Goal: Information Seeking & Learning: Learn about a topic

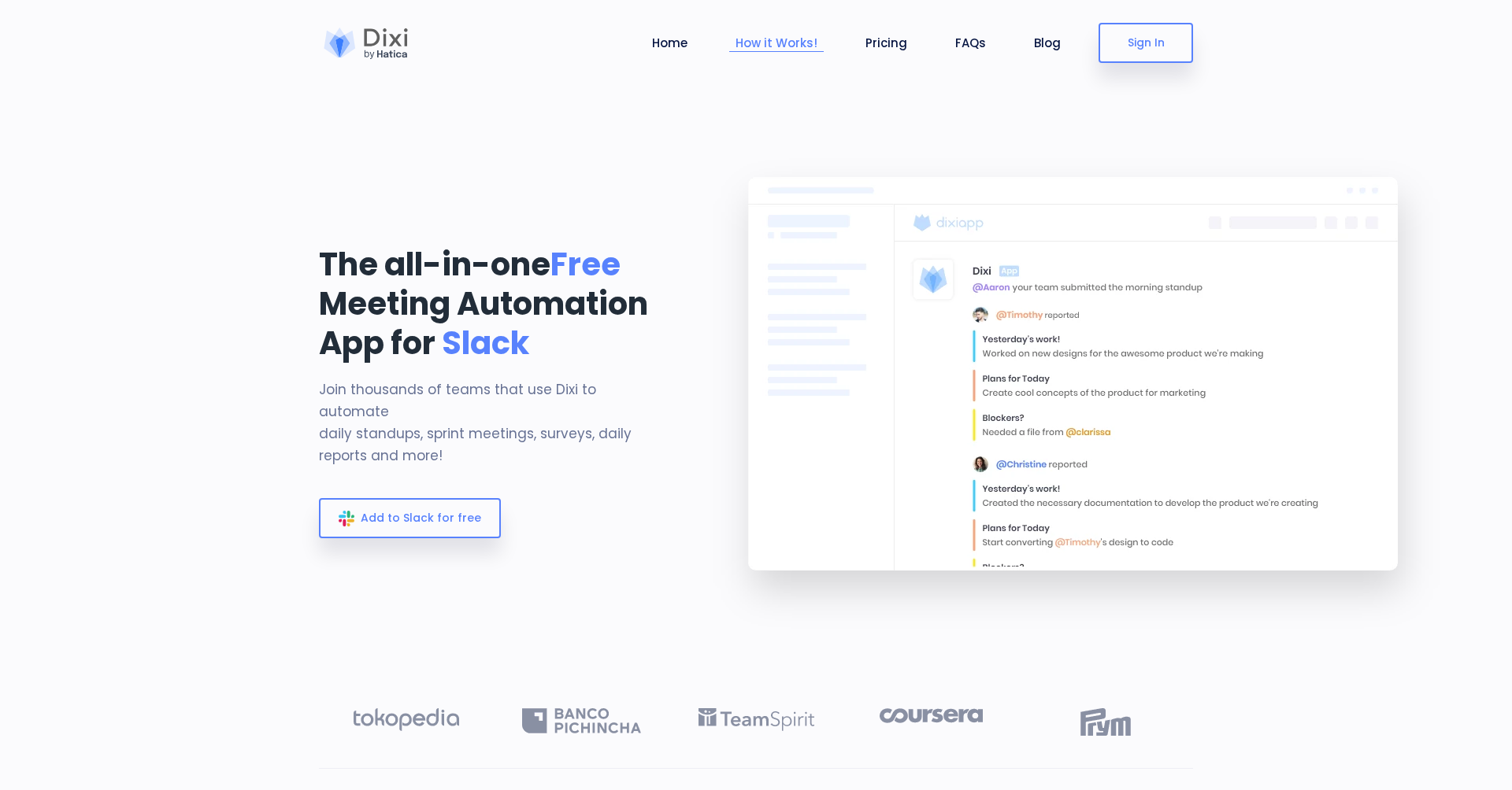
click at [763, 77] on li "How it Works!" at bounding box center [776, 43] width 95 height 74
click at [772, 38] on link "How it Works!" at bounding box center [776, 43] width 95 height 18
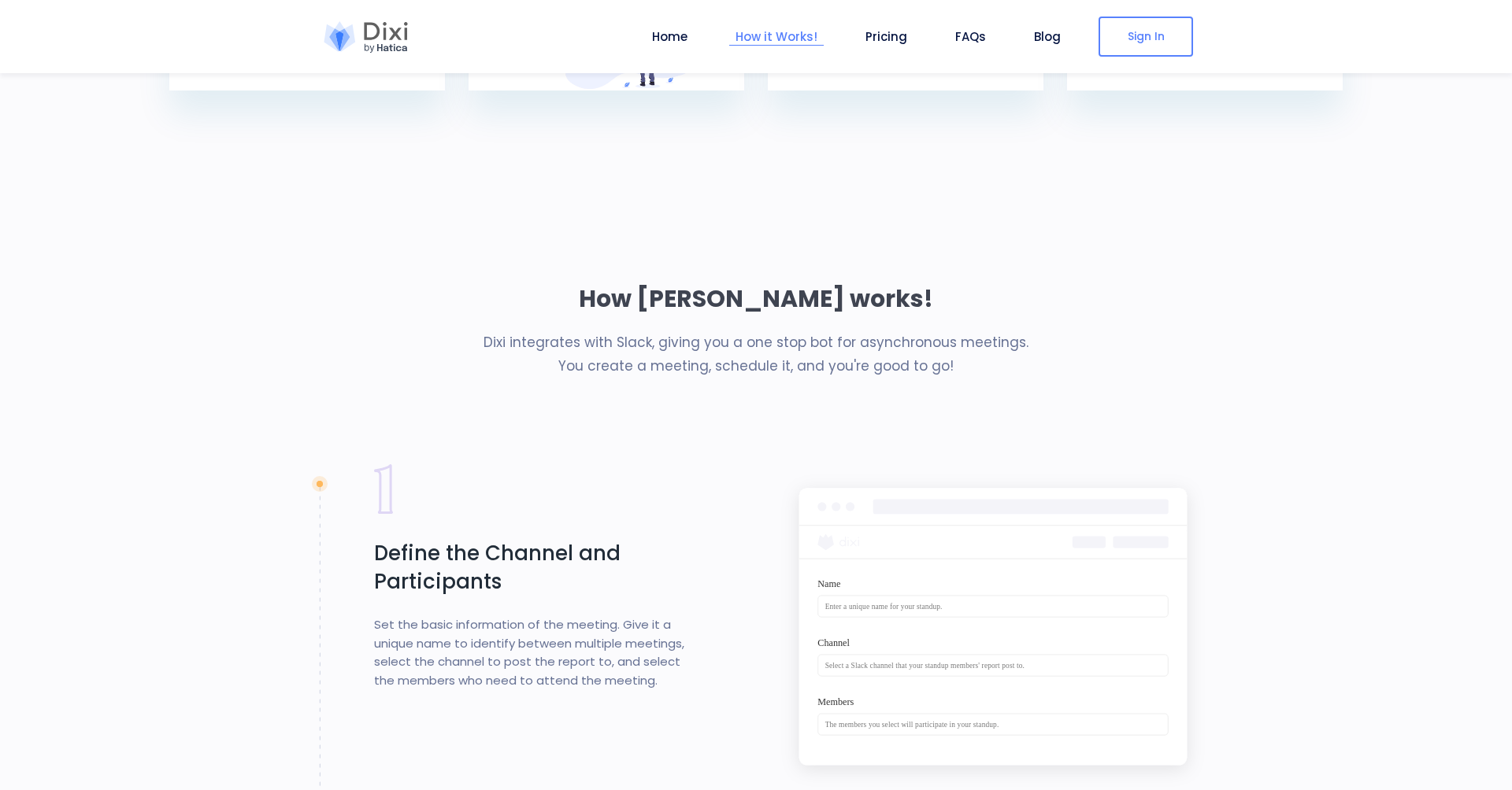
scroll to position [1353, 0]
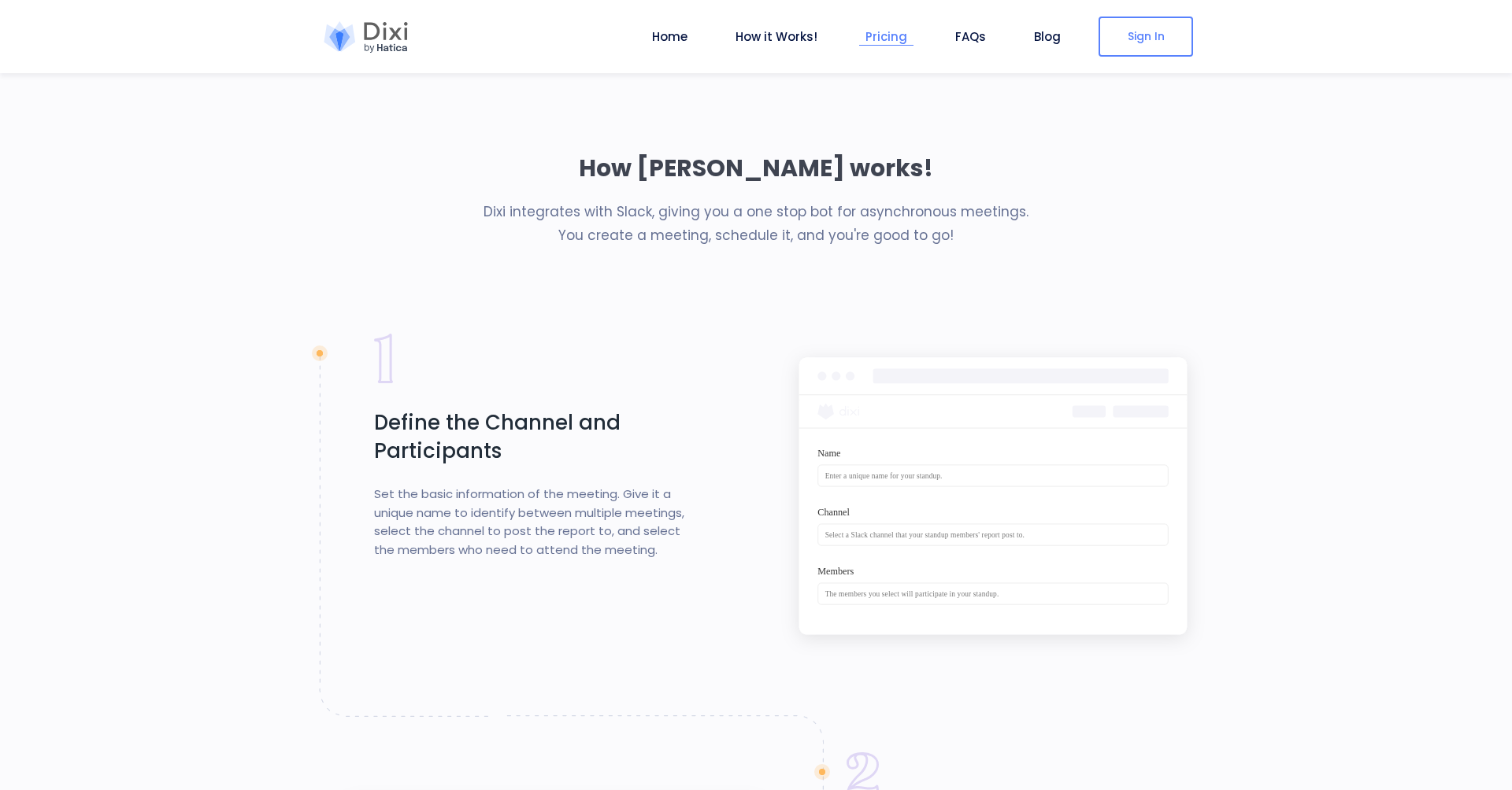
click at [883, 46] on li "Pricing" at bounding box center [886, 36] width 55 height 74
click at [872, 27] on link "Pricing" at bounding box center [886, 36] width 55 height 18
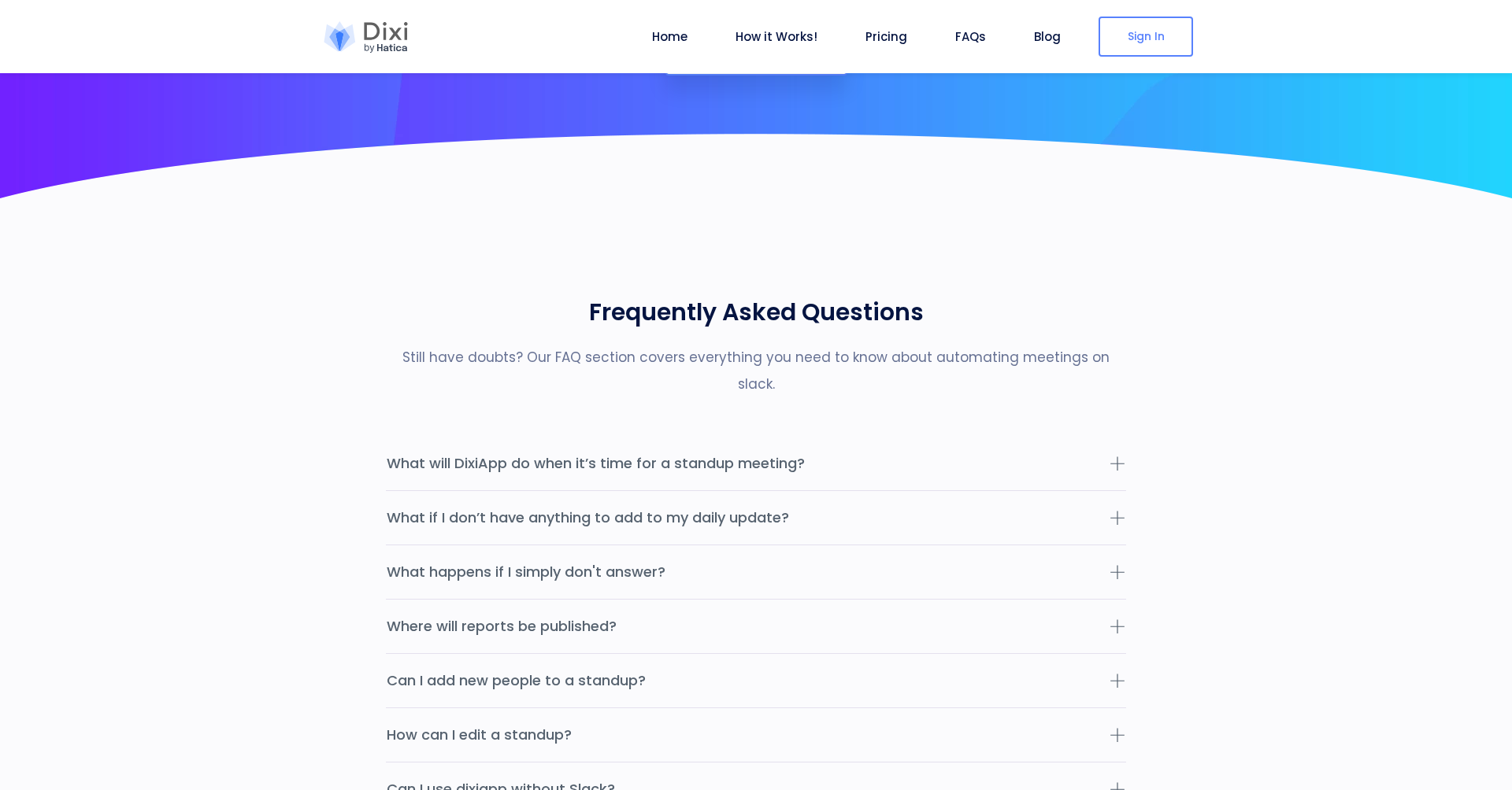
scroll to position [4757, 0]
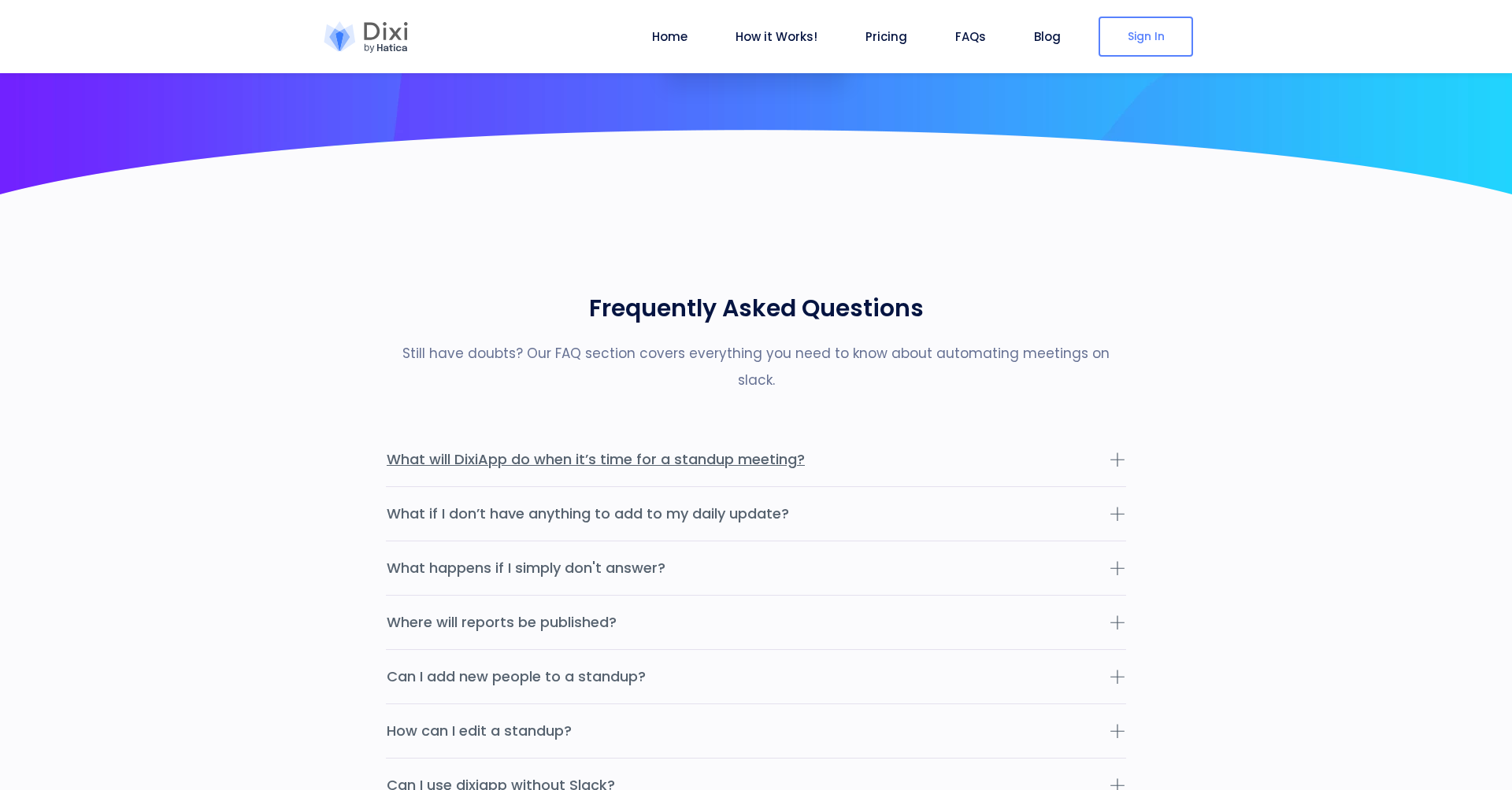
click at [931, 438] on button "What will DixiApp do when it’s time for a standup meeting?" at bounding box center [756, 459] width 740 height 54
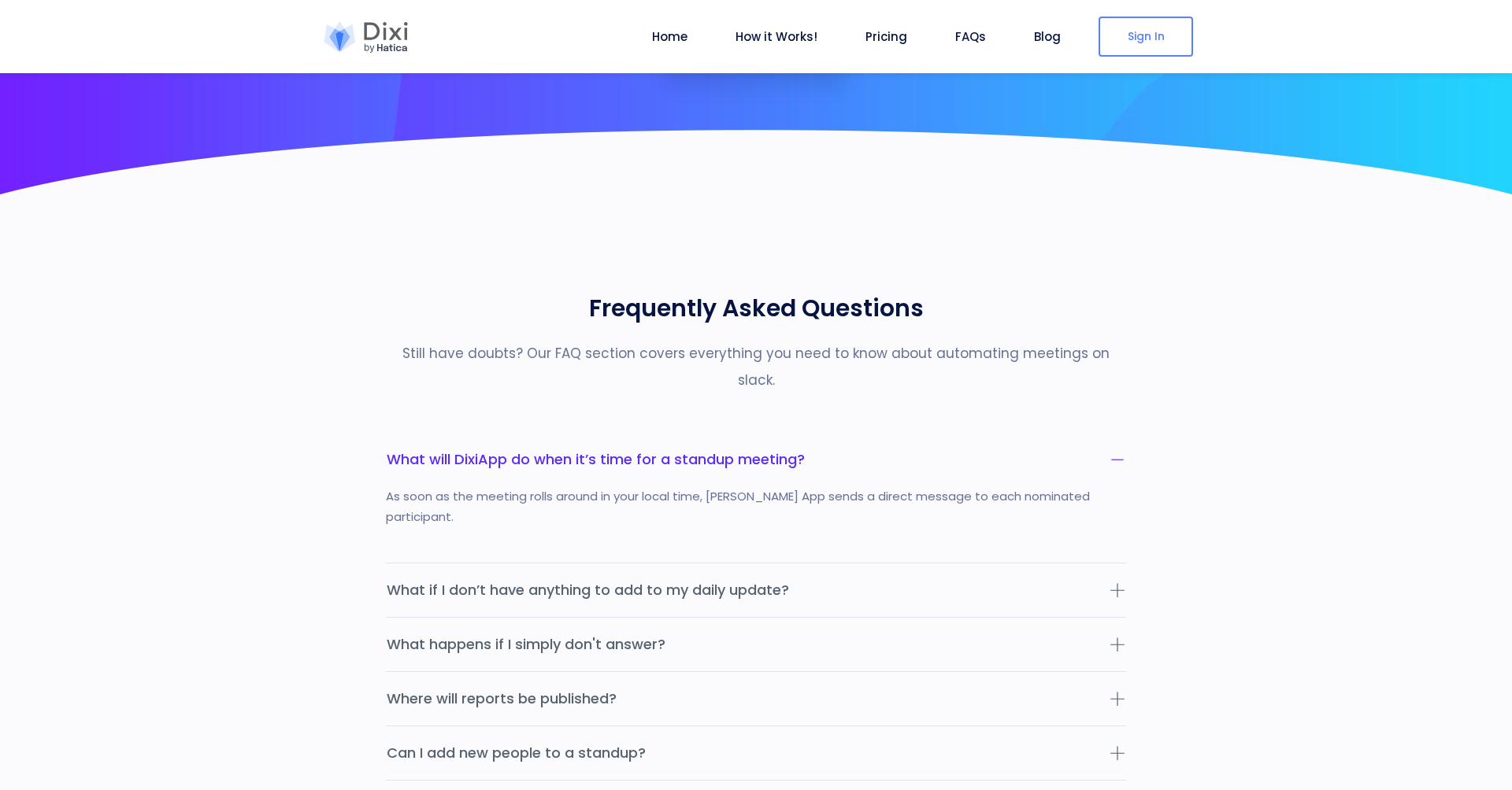
click at [1096, 296] on h2 "Frequently Asked Questions" at bounding box center [756, 308] width 740 height 39
click at [744, 37] on link "How it Works!" at bounding box center [776, 36] width 95 height 18
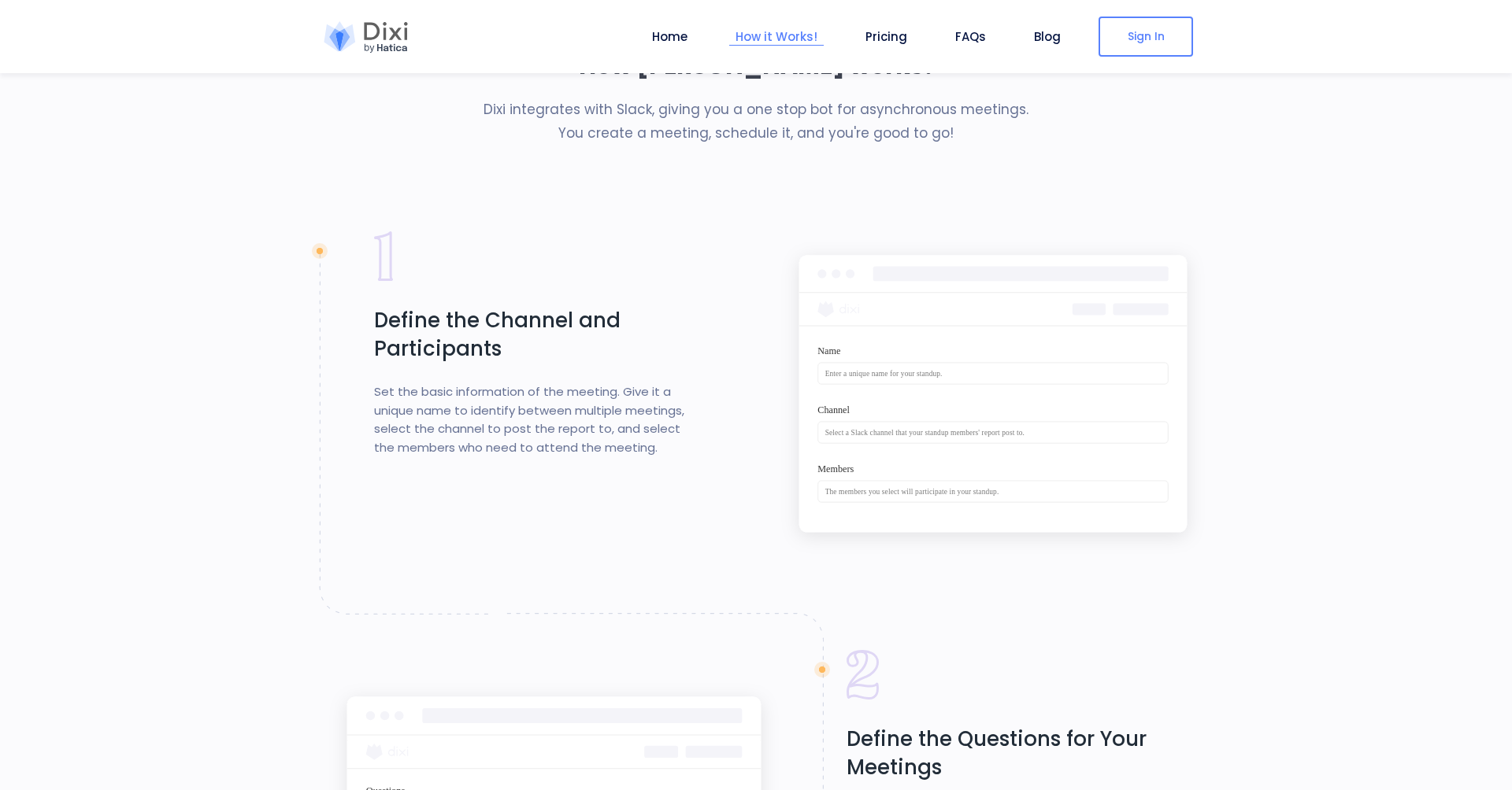
scroll to position [1353, 0]
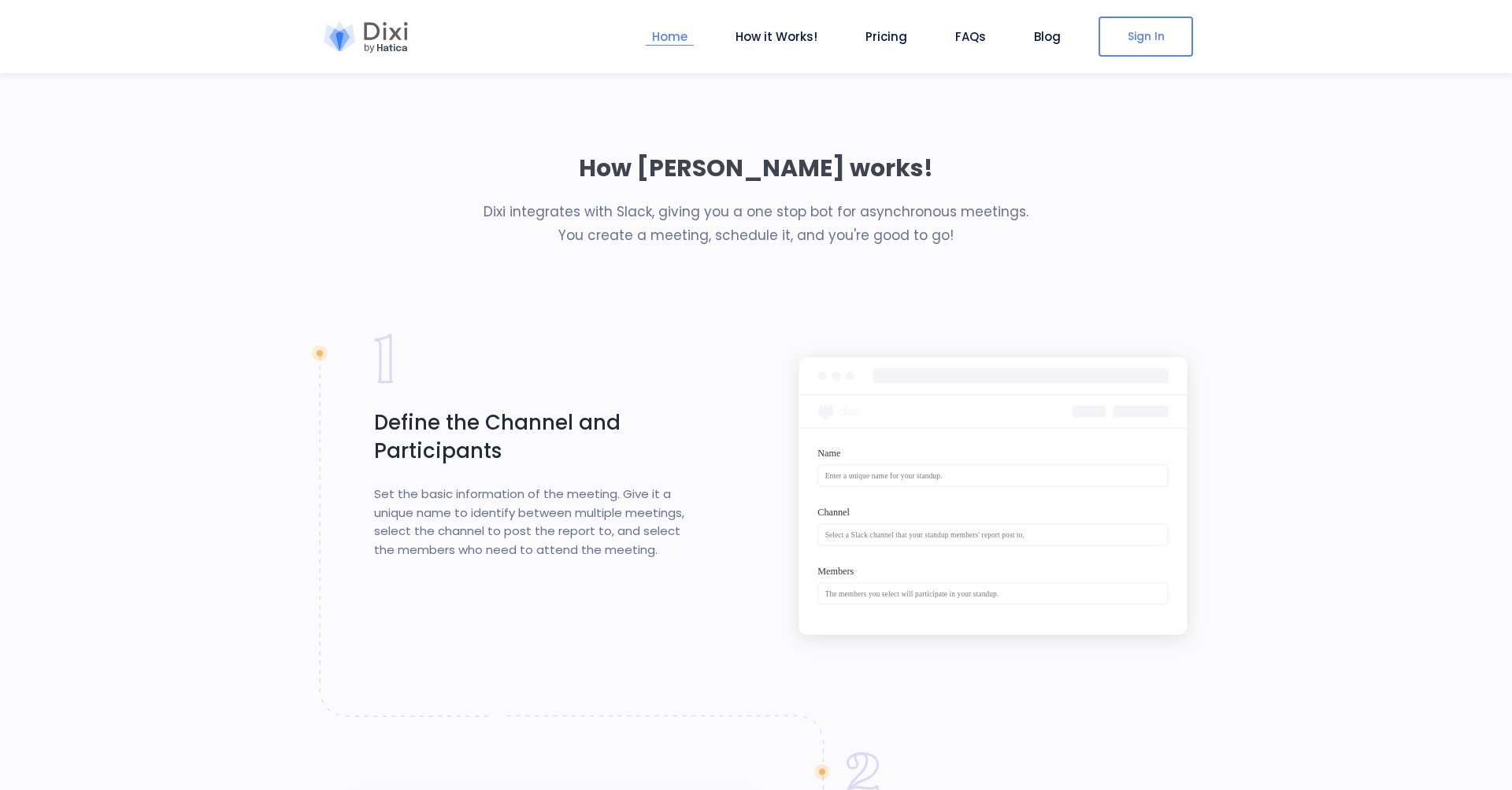
click at [683, 33] on link "Home" at bounding box center [669, 36] width 48 height 18
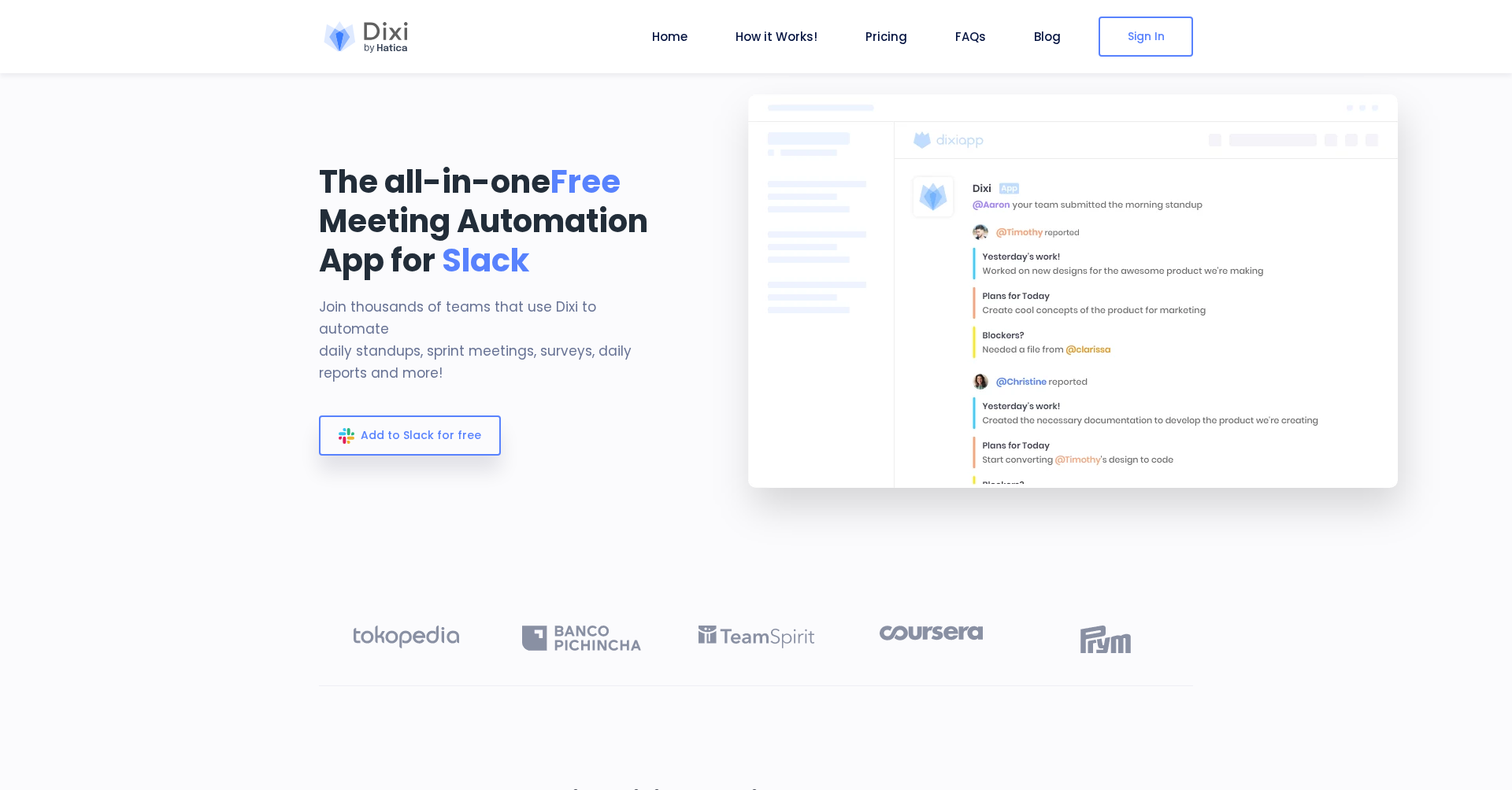
scroll to position [0, 0]
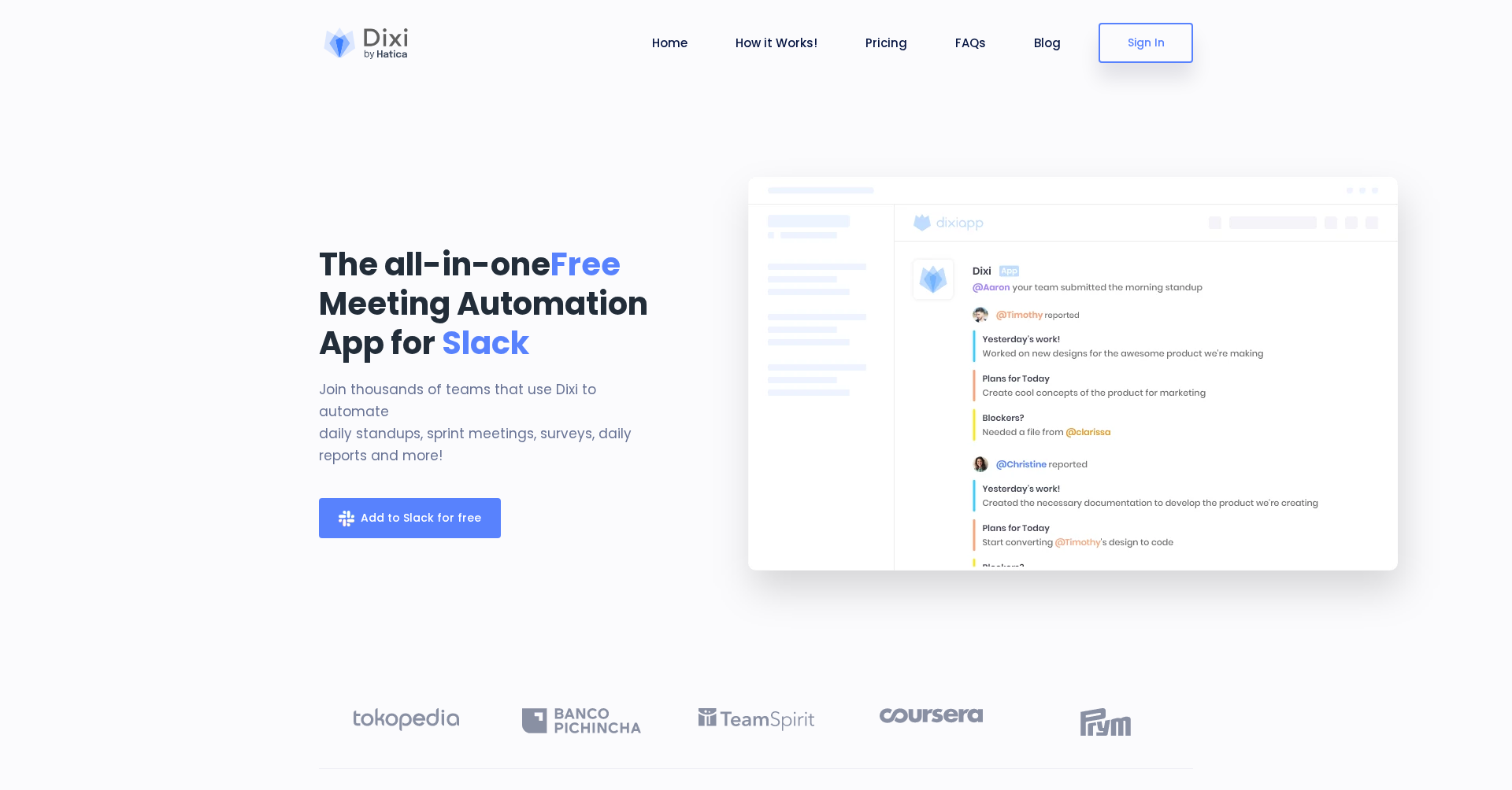
click at [402, 510] on span "Add to Slack for free" at bounding box center [421, 517] width 120 height 15
